Goal: Task Accomplishment & Management: Manage account settings

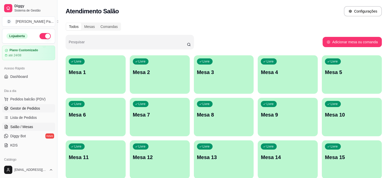
click at [9, 111] on link "Gestor de Pedidos" at bounding box center [28, 108] width 53 height 8
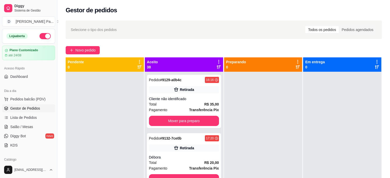
click at [218, 60] on icon at bounding box center [219, 62] width 5 height 5
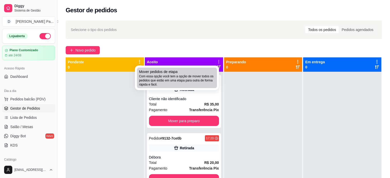
click at [206, 76] on span "Com essa opção você tem a opção de mover todos os pedidos que estão em uma etap…" at bounding box center [177, 80] width 76 height 12
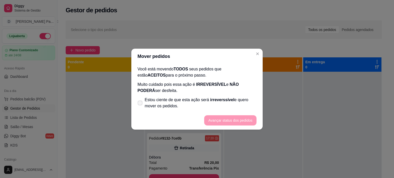
click at [159, 109] on span "Estou ciente de que esta ação será irreverssível e quero mover os pedidos." at bounding box center [201, 103] width 112 height 12
click at [141, 107] on input "Estou ciente de que esta ação será irreverssível e quero mover os pedidos." at bounding box center [138, 105] width 3 height 3
checkbox input "true"
click at [209, 120] on button "Avançar status dos pedidos" at bounding box center [230, 120] width 51 height 10
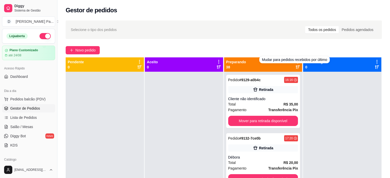
click at [294, 61] on div "Mudar para pedidos recebidos por último" at bounding box center [294, 59] width 70 height 7
click at [295, 61] on div "Mudar para pedidos recebidos por último" at bounding box center [294, 59] width 70 height 7
click at [296, 64] on div at bounding box center [298, 65] width 5 height 10
click at [296, 62] on icon at bounding box center [298, 62] width 5 height 5
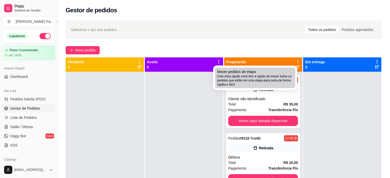
click at [288, 71] on div "Mover pedidos de etapa Com essa opção você tem a opção de mover todos os pedido…" at bounding box center [255, 77] width 76 height 17
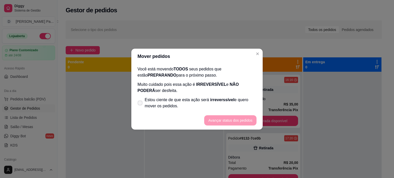
click at [226, 109] on span "Estou ciente de que esta ação será irreverssível e quero mover os pedidos." at bounding box center [201, 103] width 112 height 12
click at [141, 107] on input "Estou ciente de que esta ação será irreverssível e quero mover os pedidos." at bounding box center [138, 105] width 3 height 3
checkbox input "true"
click at [229, 124] on button "Avançar status dos pedidos" at bounding box center [230, 120] width 51 height 10
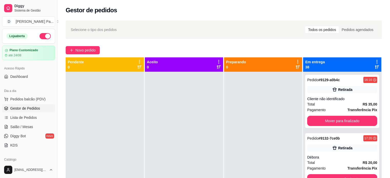
click at [375, 61] on icon at bounding box center [377, 62] width 5 height 5
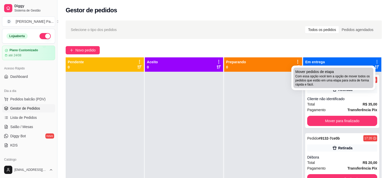
click at [366, 72] on div "Mover pedidos de etapa Com essa opção você tem a opção de mover todos os pedido…" at bounding box center [334, 77] width 76 height 17
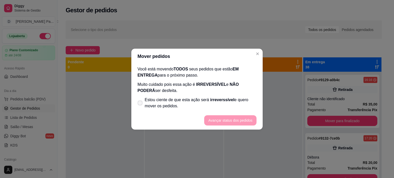
click at [217, 109] on span "Estou ciente de que esta ação será irreverssível e quero mover os pedidos." at bounding box center [201, 103] width 112 height 12
click at [141, 107] on input "Estou ciente de que esta ação será irreverssível e quero mover os pedidos." at bounding box center [138, 105] width 3 height 3
checkbox input "true"
click at [224, 119] on button "Avançar status dos pedidos" at bounding box center [230, 120] width 51 height 10
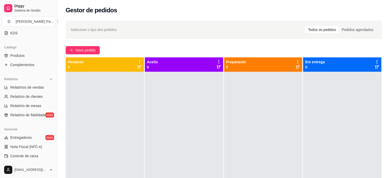
scroll to position [110, 0]
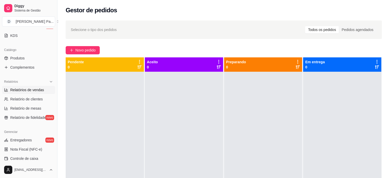
click at [42, 91] on span "Relatórios de vendas" at bounding box center [27, 89] width 34 height 5
select select "ALL"
select select "0"
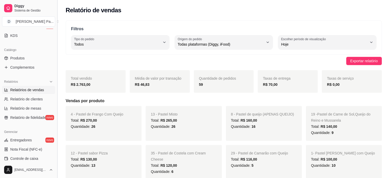
click at [55, 89] on button "Toggle Sidebar" at bounding box center [57, 89] width 4 height 178
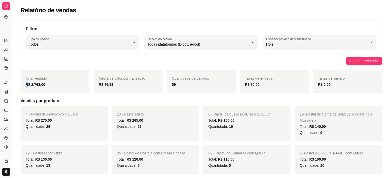
scroll to position [74, 0]
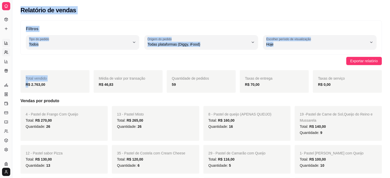
drag, startPoint x: 55, startPoint y: 89, endPoint x: 5, endPoint y: 50, distance: 63.5
